Goal: Contribute content: Add original content to the website for others to see

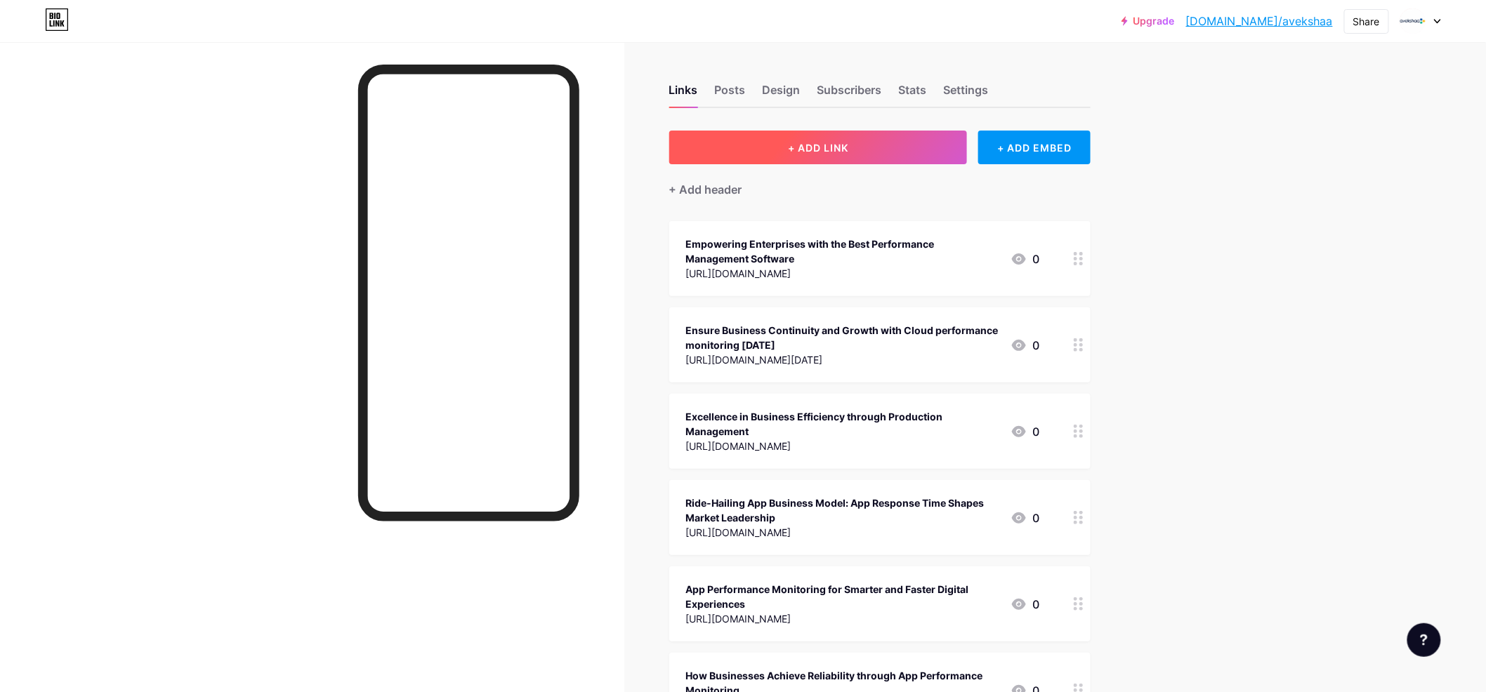
click at [815, 137] on button "+ ADD LINK" at bounding box center [818, 148] width 298 height 34
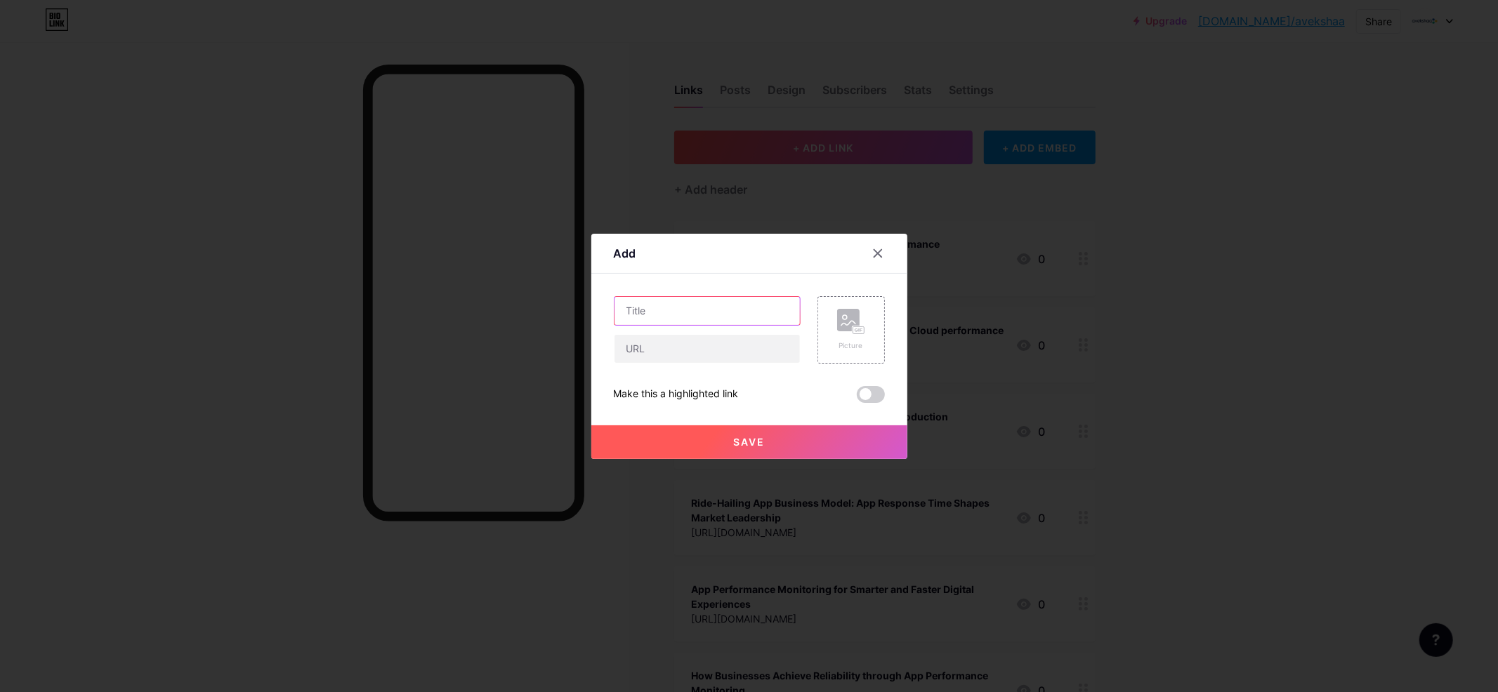
click at [698, 302] on input "text" at bounding box center [706, 311] width 185 height 28
paste input "Achieve sustainable competitive advantage with Cloud and Site Reliability Engin…"
type input "Achieve sustainable competitive advantage with Cloud and Site Reliability Engin…"
click at [694, 348] on input "text" at bounding box center [706, 349] width 185 height 28
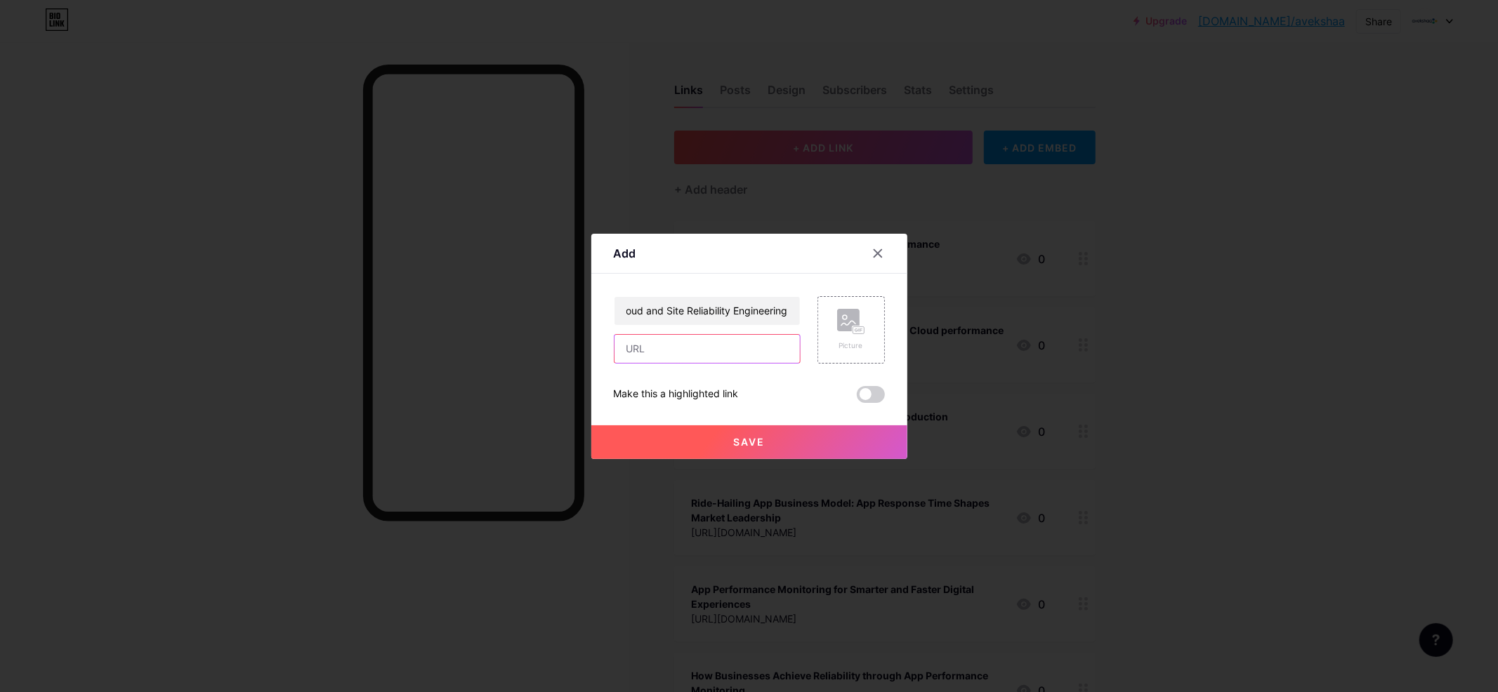
scroll to position [0, 0]
paste input "[URL][DOMAIN_NAME]"
type input "[URL][DOMAIN_NAME]"
click at [866, 388] on span at bounding box center [871, 394] width 28 height 17
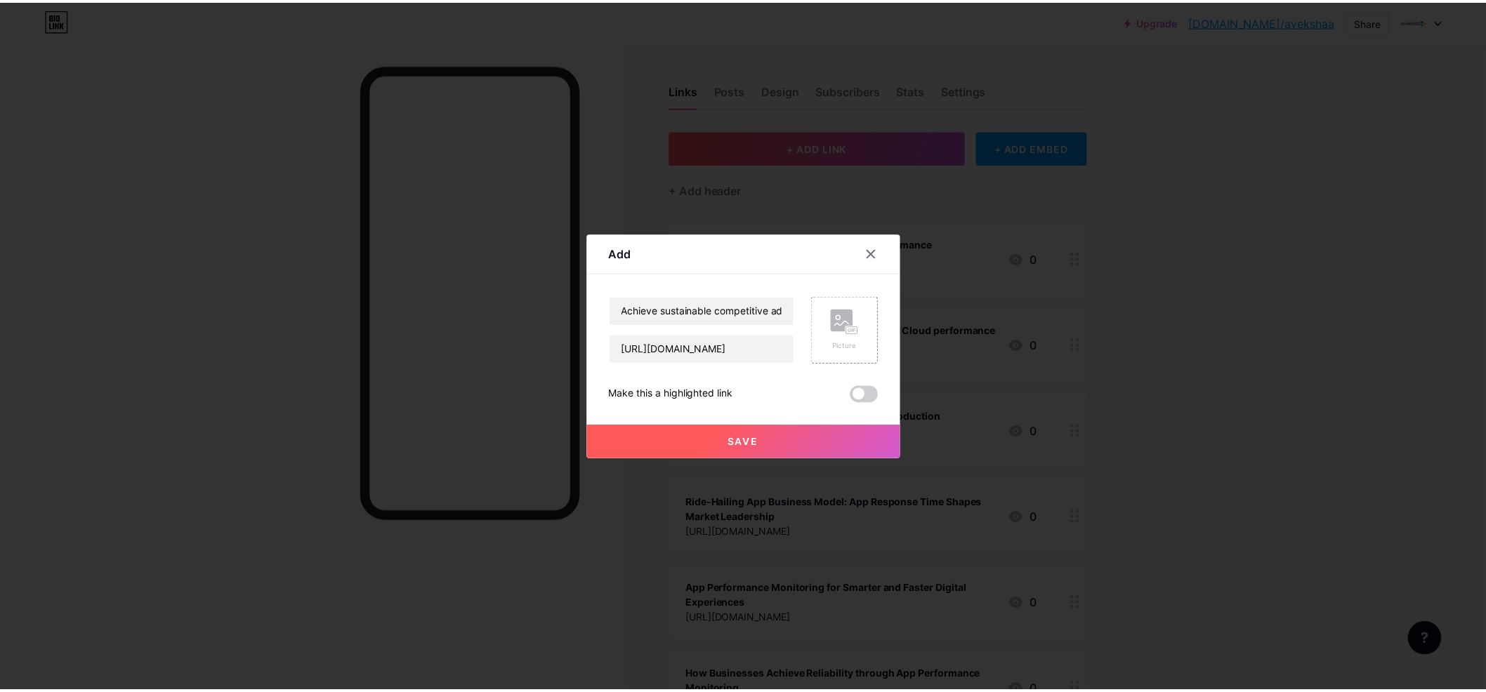
scroll to position [0, 0]
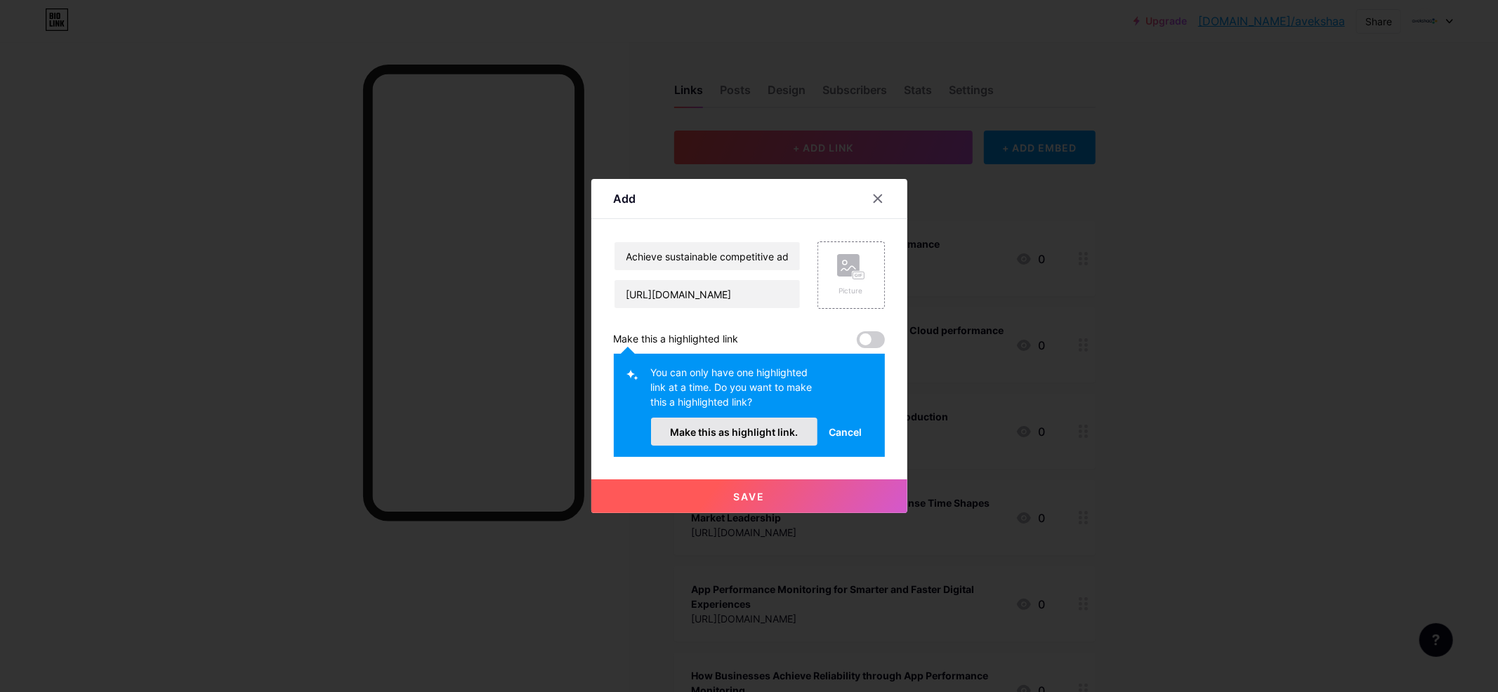
click at [756, 425] on button "Make this as highlight link." at bounding box center [734, 432] width 167 height 28
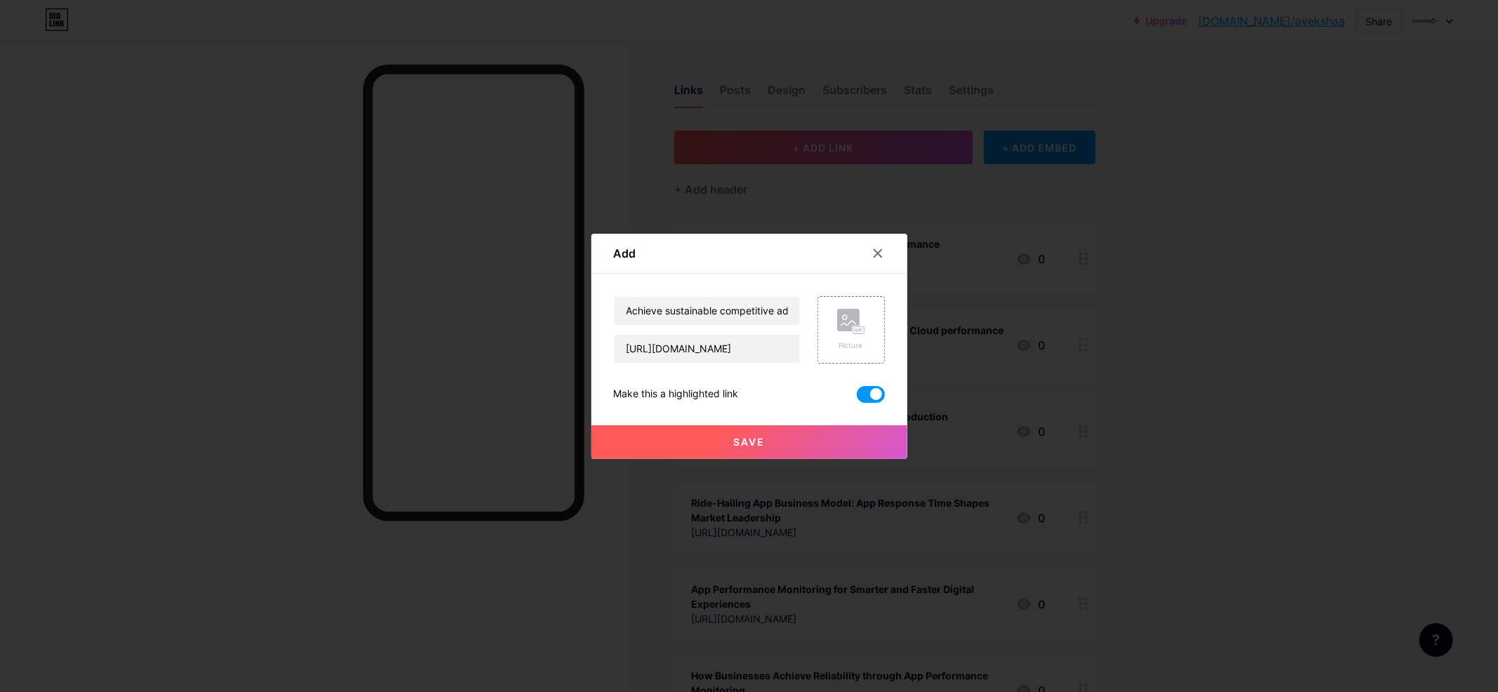
click at [805, 425] on button "Save" at bounding box center [749, 442] width 316 height 34
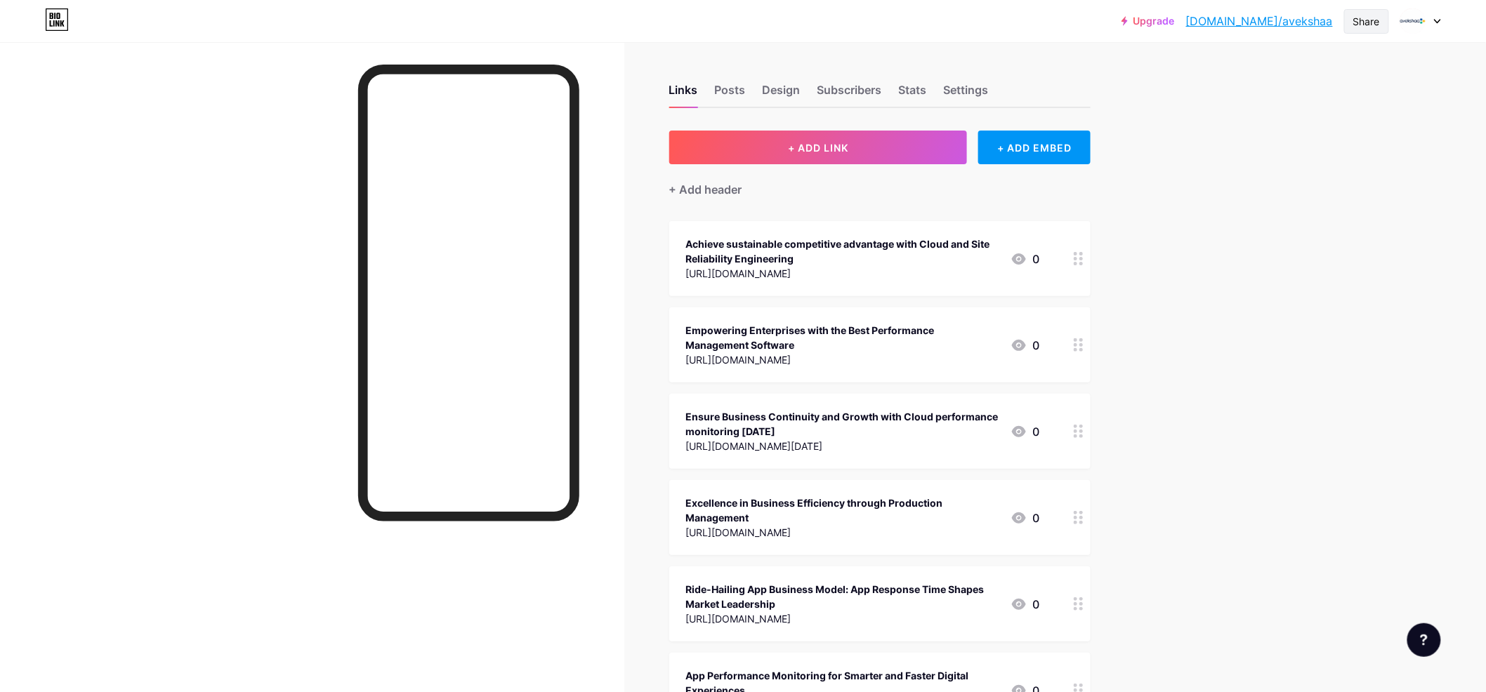
click at [1358, 23] on div "Share" at bounding box center [1366, 21] width 27 height 15
drag, startPoint x: 1271, startPoint y: 65, endPoint x: 1239, endPoint y: 391, distance: 327.3
click at [1271, 62] on div "Copy link" at bounding box center [1283, 72] width 209 height 34
